Goal: Task Accomplishment & Management: Use online tool/utility

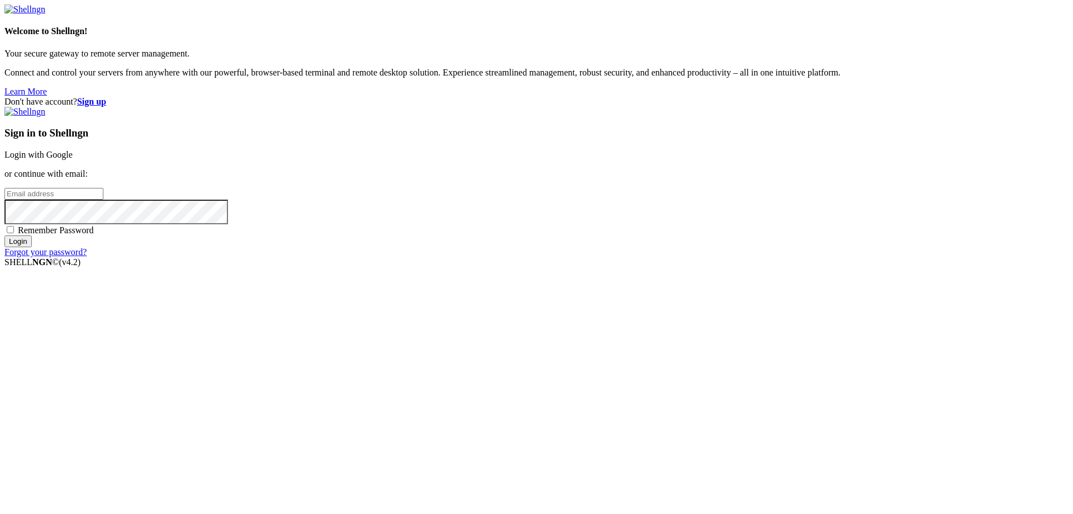
click at [73, 159] on link "Login with Google" at bounding box center [38, 155] width 68 height 10
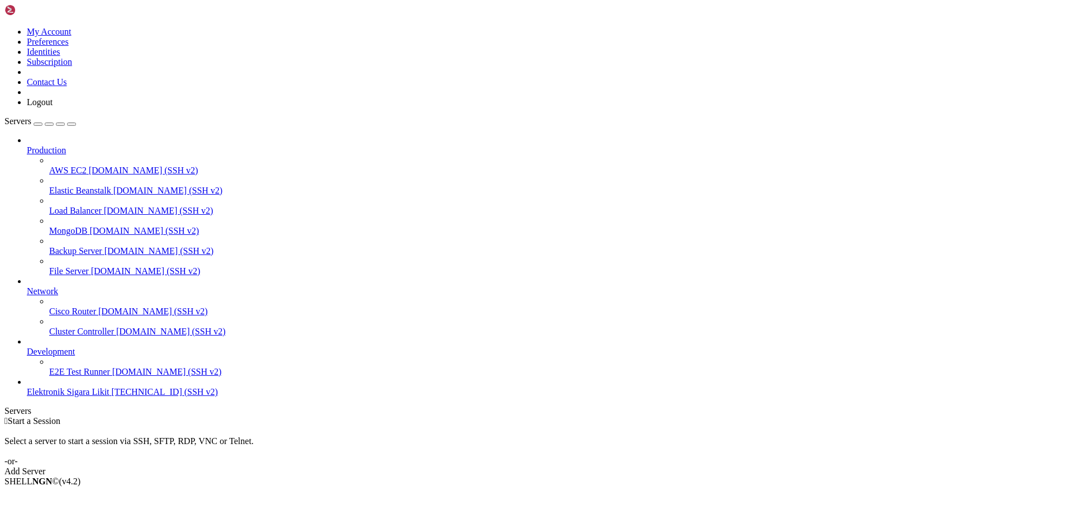
click at [100, 396] on span "Elektronik Sigara Likit" at bounding box center [68, 392] width 83 height 10
click at [91, 396] on span "Elektronik Sigara Likit" at bounding box center [68, 392] width 83 height 10
drag, startPoint x: 236, startPoint y: 1069, endPoint x: 10, endPoint y: 1041, distance: 228.6
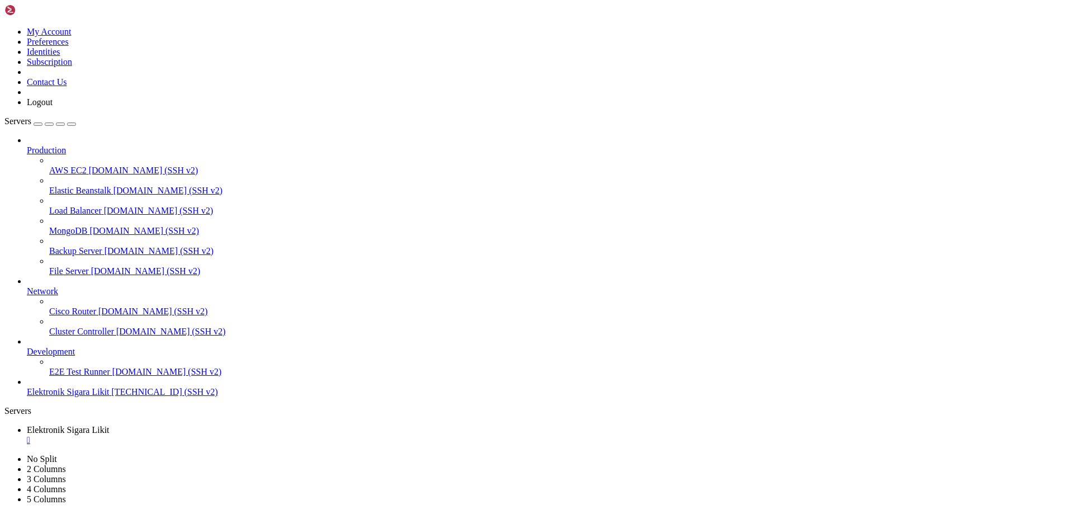
drag, startPoint x: 791, startPoint y: 1070, endPoint x: 9, endPoint y: 1062, distance: 782.1
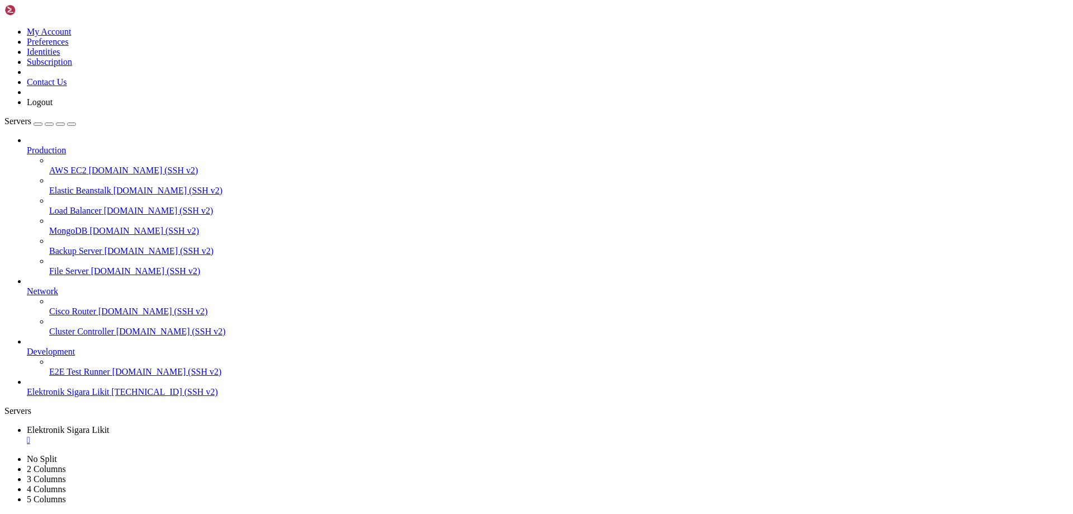
drag, startPoint x: 789, startPoint y: 1071, endPoint x: 10, endPoint y: 1063, distance: 779.3
drag, startPoint x: 595, startPoint y: 1069, endPoint x: 10, endPoint y: 1068, distance: 585.3
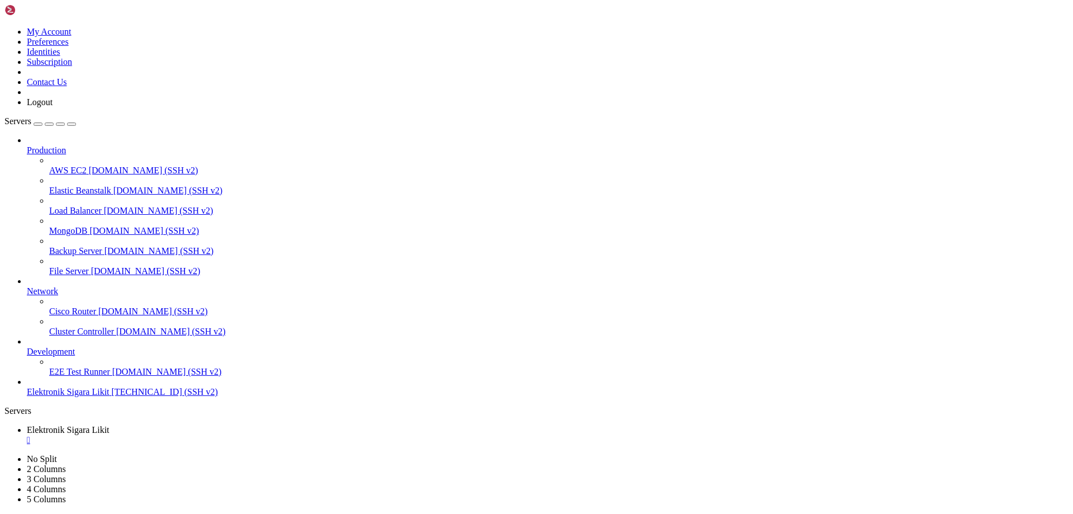
scroll to position [456, 0]
drag, startPoint x: 835, startPoint y: 1069, endPoint x: 10, endPoint y: 827, distance: 859.9
copy div "Saving debug log to /var/log/letsencrypt/letsencrypt.log Enter email address or…"
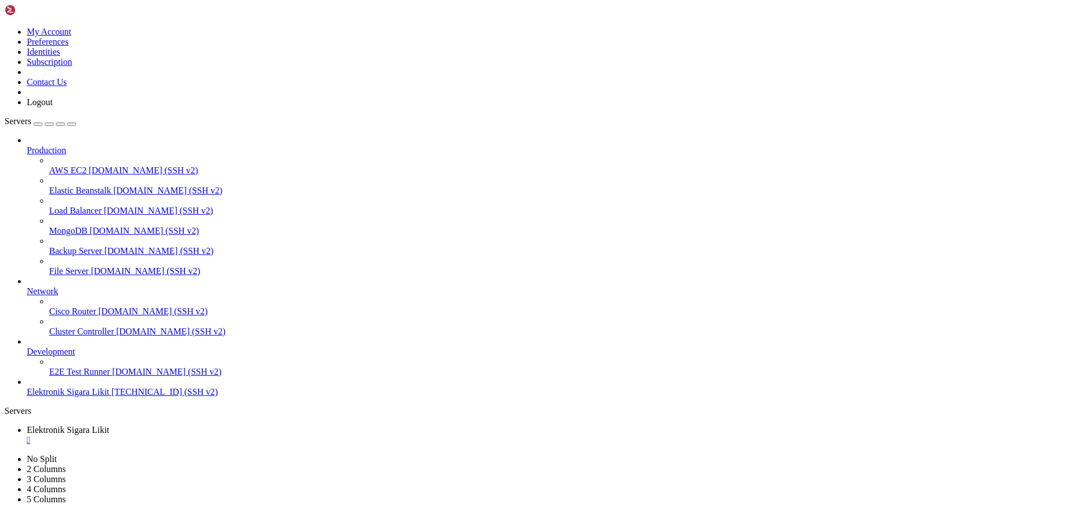
scroll to position [912, 0]
drag, startPoint x: 70, startPoint y: 632, endPoint x: -17, endPoint y: 630, distance: 87.2
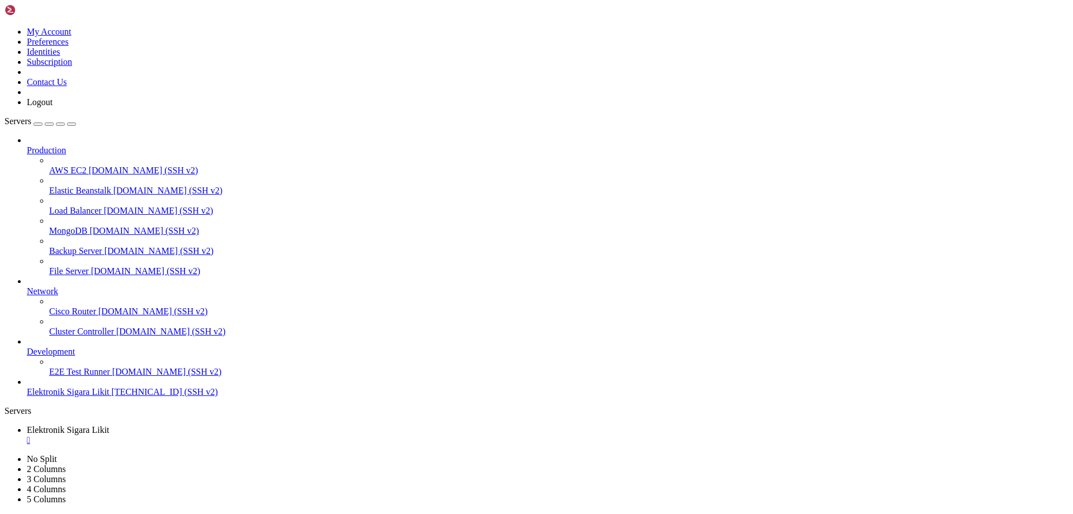
scroll to position [521, 0]
drag, startPoint x: 830, startPoint y: 842, endPoint x: 9, endPoint y: 747, distance: 826.1
drag, startPoint x: 211, startPoint y: 652, endPoint x: 8, endPoint y: 647, distance: 202.4
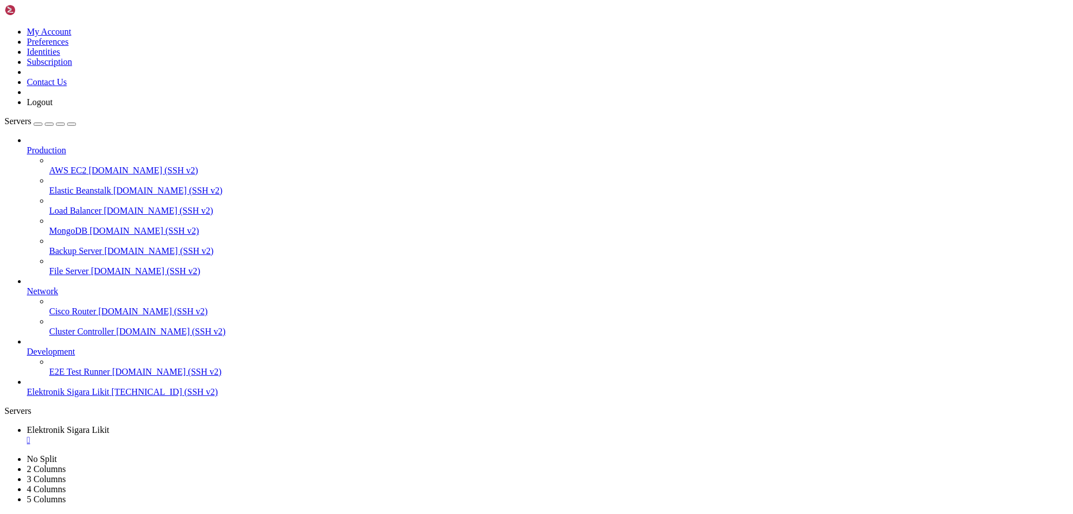
drag, startPoint x: 267, startPoint y: 708, endPoint x: 10, endPoint y: 681, distance: 259.1
drag, startPoint x: 129, startPoint y: 1068, endPoint x: 8, endPoint y: 656, distance: 429.3
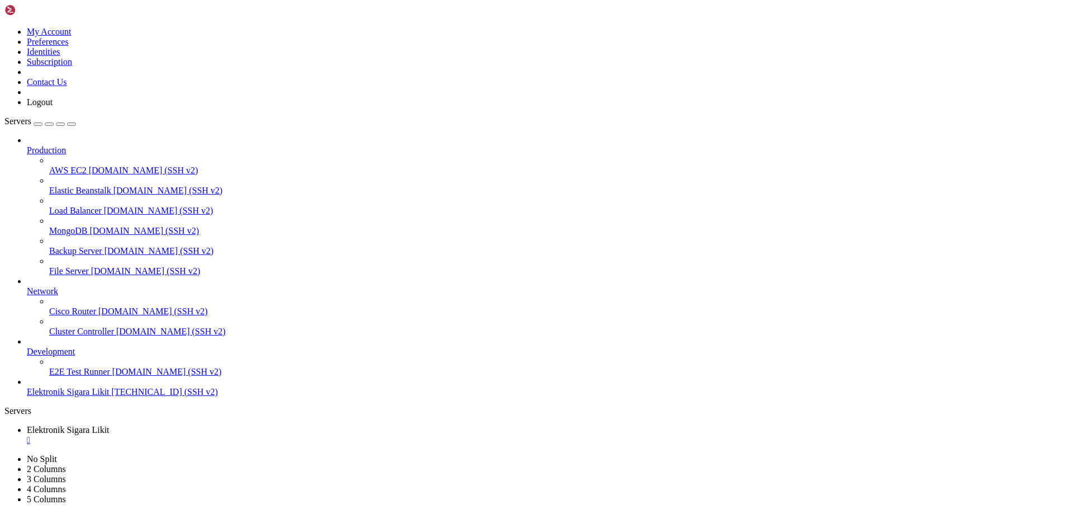
drag, startPoint x: 131, startPoint y: 1070, endPoint x: 69, endPoint y: 969, distance: 117.9
drag, startPoint x: 147, startPoint y: 859, endPoint x: 10, endPoint y: 820, distance: 143.0
